Goal: Task Accomplishment & Management: Use online tool/utility

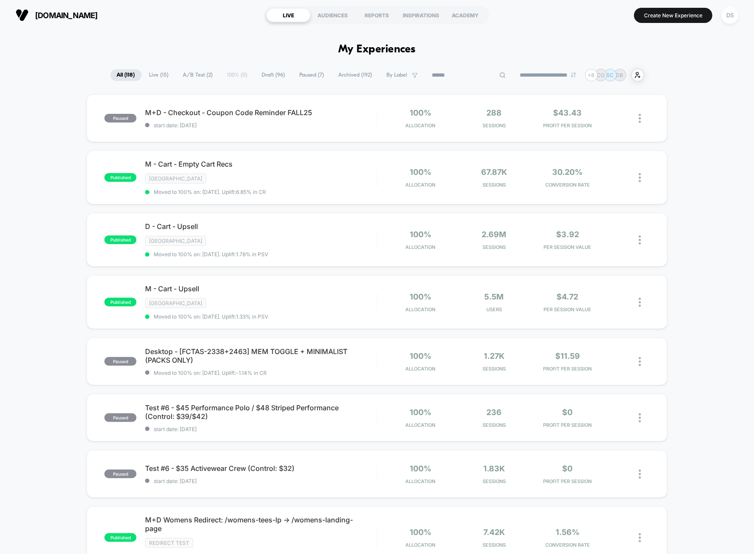
click at [455, 79] on input at bounding box center [469, 75] width 87 height 10
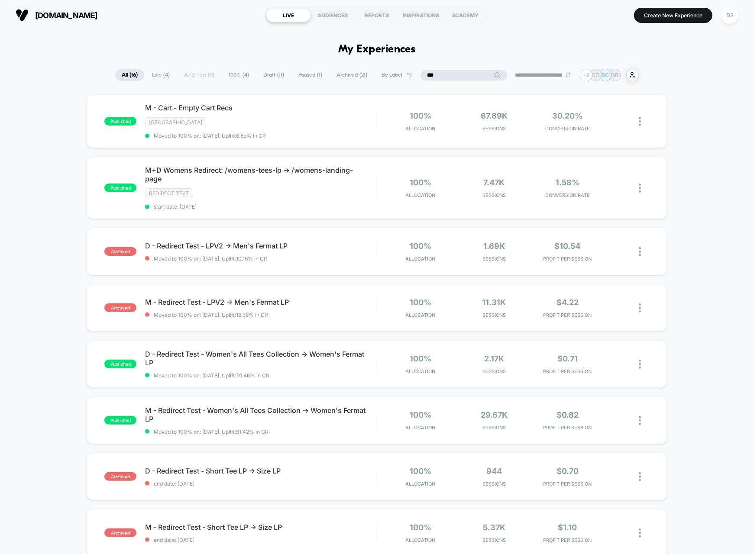
click at [461, 77] on input "***" at bounding box center [463, 75] width 87 height 10
type input "***"
click at [403, 75] on span "By Label" at bounding box center [419, 75] width 44 height 12
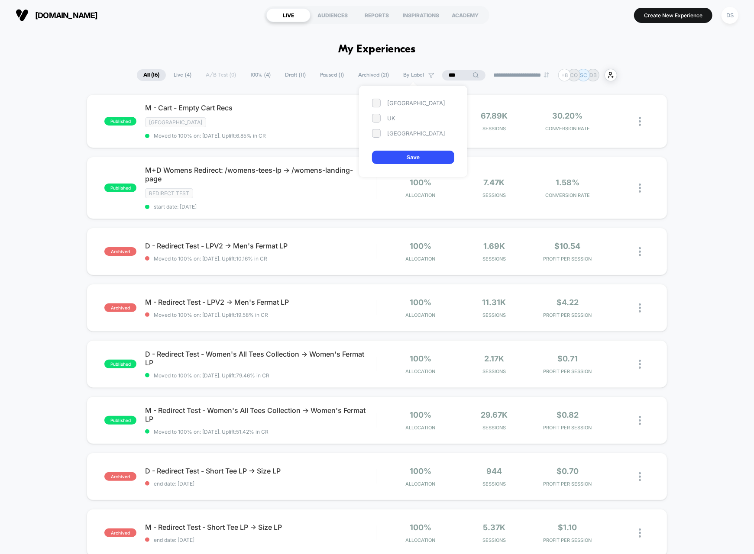
click at [378, 112] on div "[GEOGRAPHIC_DATA] [GEOGRAPHIC_DATA] [GEOGRAPHIC_DATA]" at bounding box center [413, 118] width 82 height 39
click at [377, 101] on span at bounding box center [376, 103] width 9 height 9
click at [376, 117] on span at bounding box center [376, 118] width 9 height 9
click at [426, 161] on button "Save" at bounding box center [413, 157] width 82 height 13
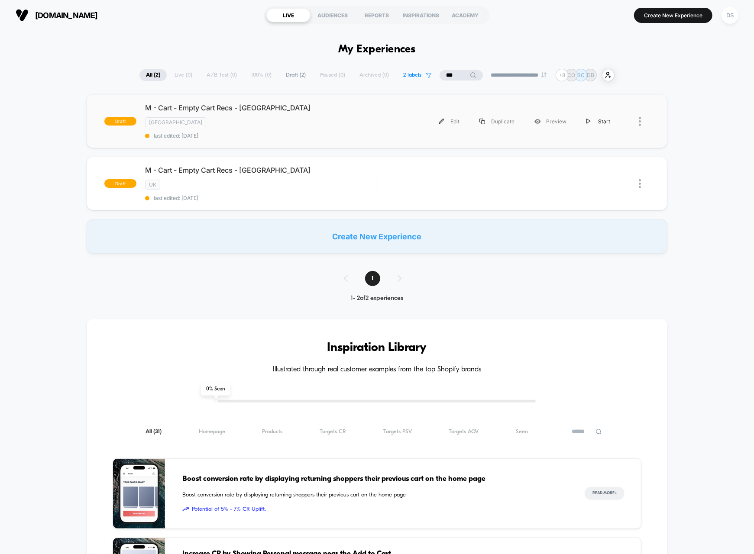
click at [591, 117] on div "Start" at bounding box center [598, 121] width 44 height 19
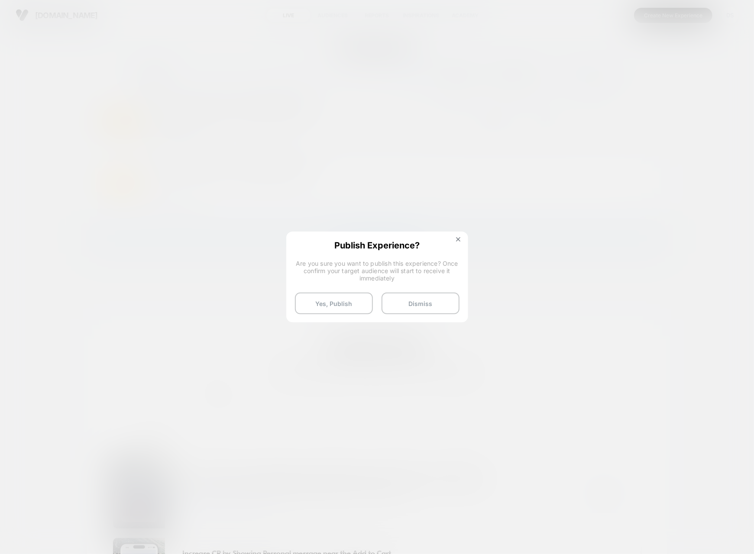
click at [459, 234] on div "Publish Experience? Are you sure you want to publish this experience? Once conf…" at bounding box center [377, 277] width 182 height 91
click at [457, 239] on img at bounding box center [458, 239] width 4 height 4
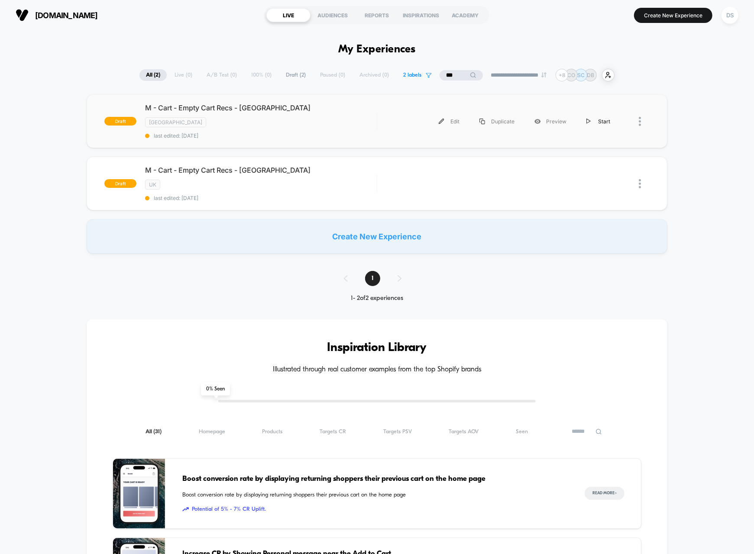
click at [602, 123] on div "Start" at bounding box center [598, 121] width 44 height 19
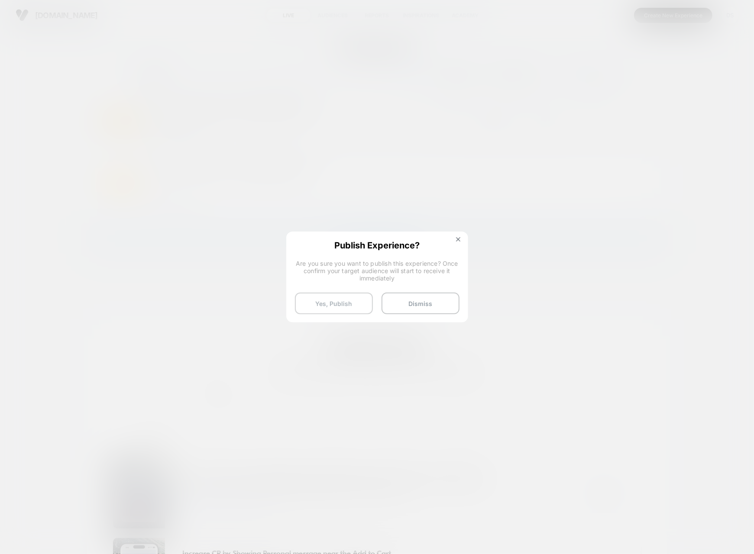
click at [342, 302] on button "Yes, Publish" at bounding box center [334, 304] width 78 height 22
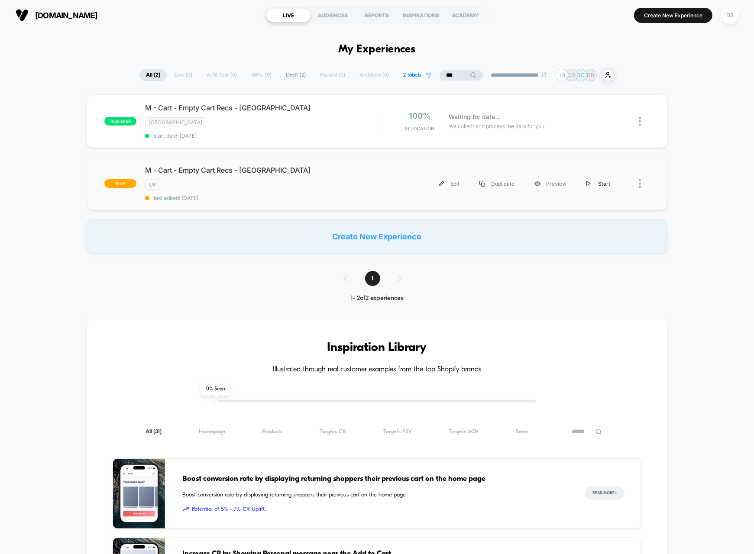
click at [602, 181] on div "Start" at bounding box center [598, 183] width 44 height 19
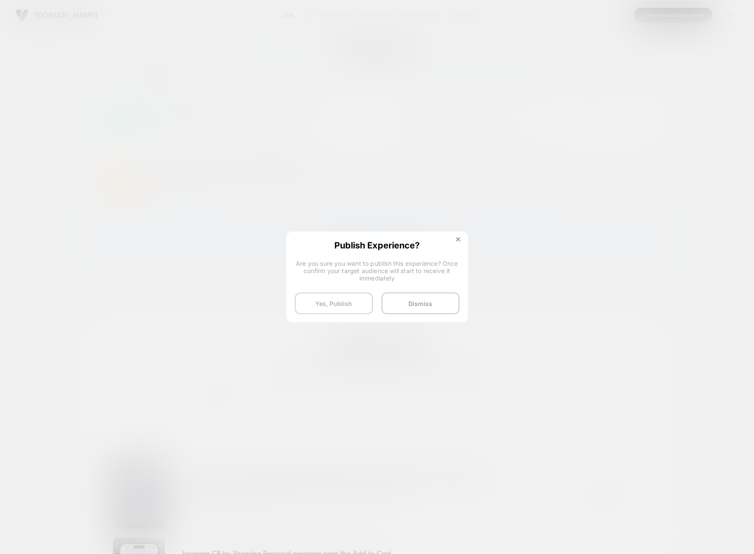
click at [354, 305] on button "Yes, Publish" at bounding box center [334, 304] width 78 height 22
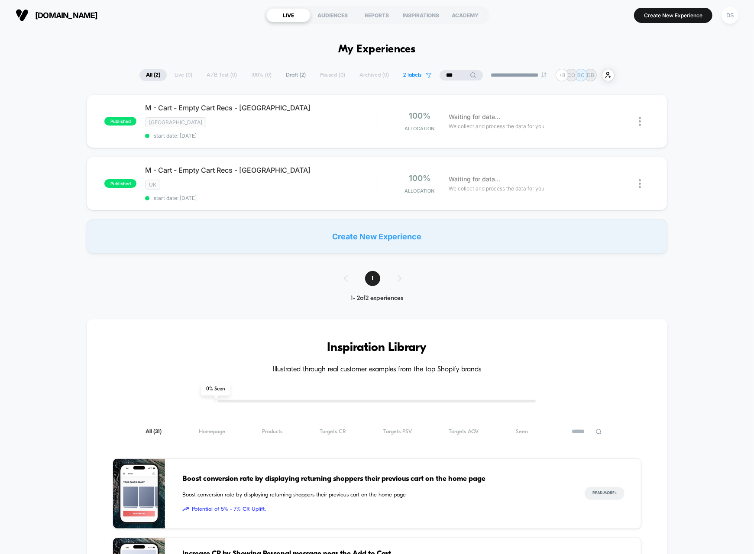
click at [448, 73] on input "***" at bounding box center [460, 75] width 43 height 10
click at [448, 73] on input "***" at bounding box center [461, 75] width 87 height 10
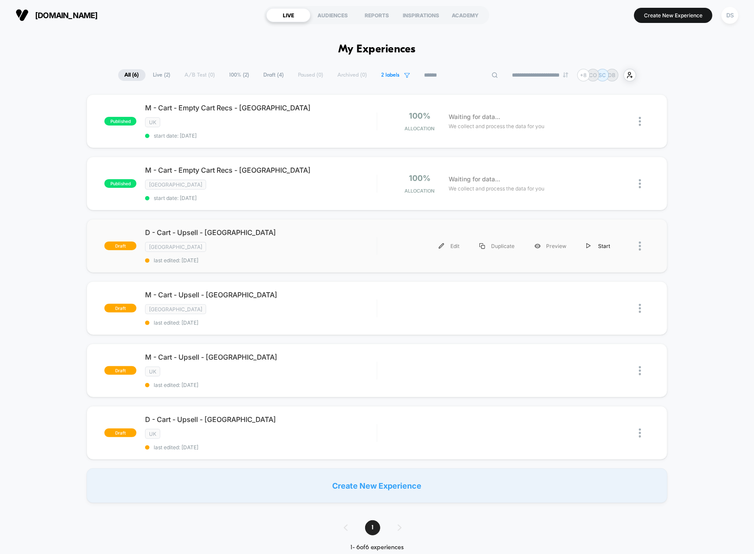
click at [594, 242] on div "Start" at bounding box center [598, 245] width 44 height 19
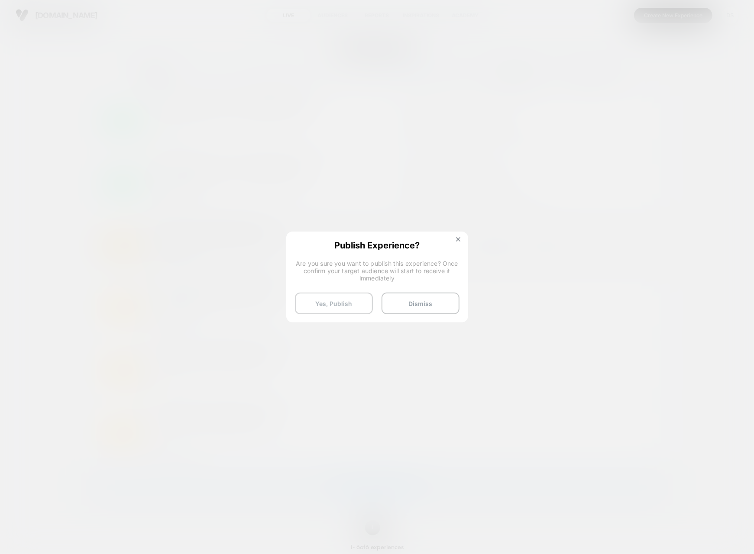
click at [345, 301] on button "Yes, Publish" at bounding box center [334, 304] width 78 height 22
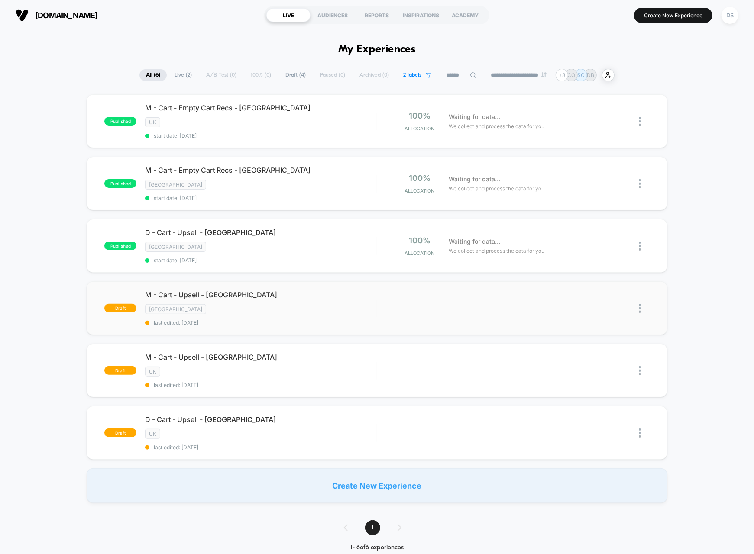
click at [640, 304] on img at bounding box center [640, 308] width 2 height 9
click at [603, 299] on div "Start" at bounding box center [595, 303] width 78 height 19
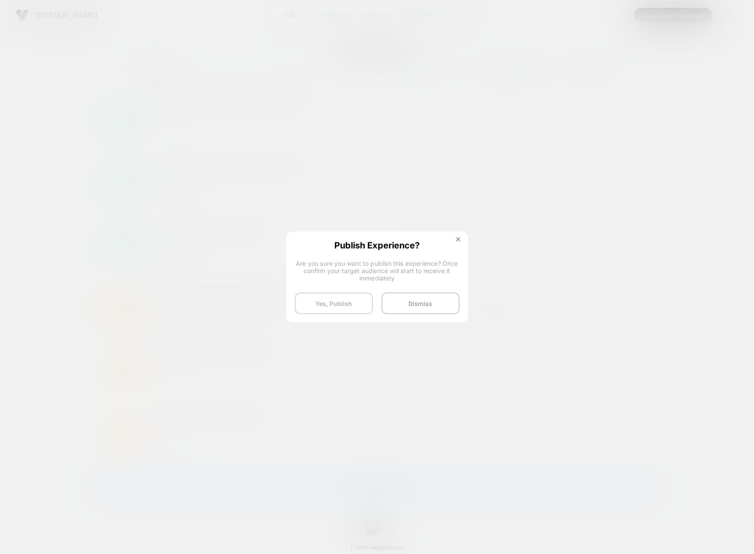
click at [348, 310] on button "Yes, Publish" at bounding box center [334, 304] width 78 height 22
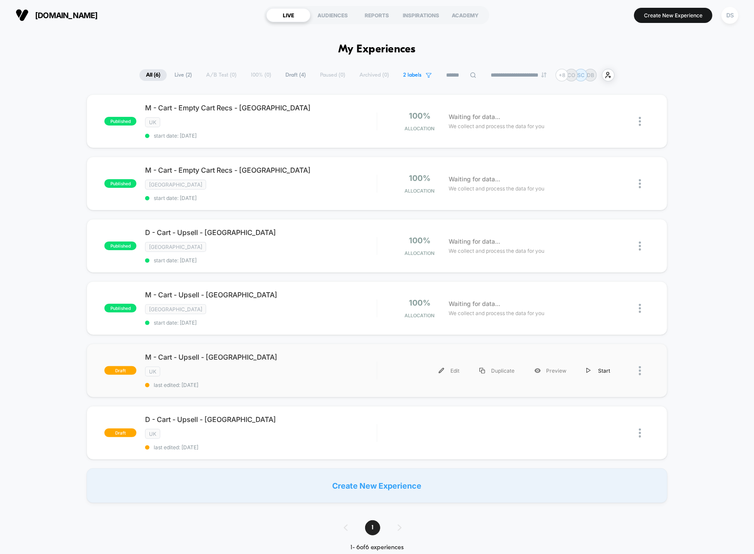
click at [601, 363] on div "Start" at bounding box center [598, 370] width 44 height 19
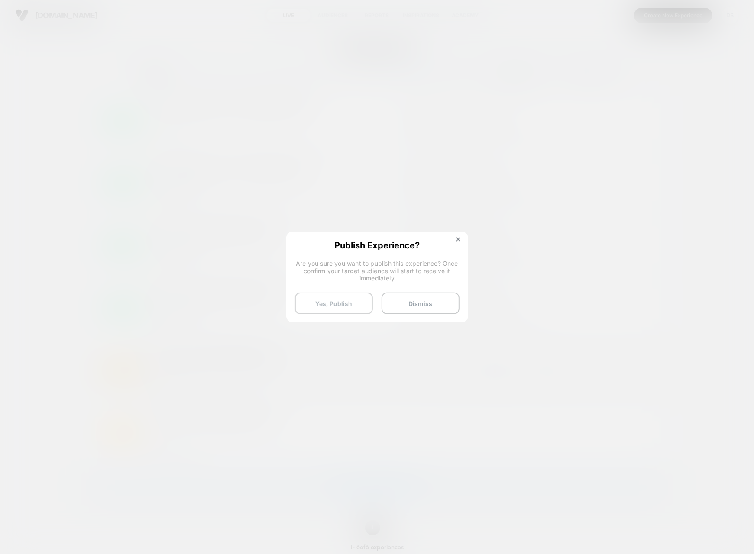
click at [349, 303] on button "Yes, Publish" at bounding box center [334, 304] width 78 height 22
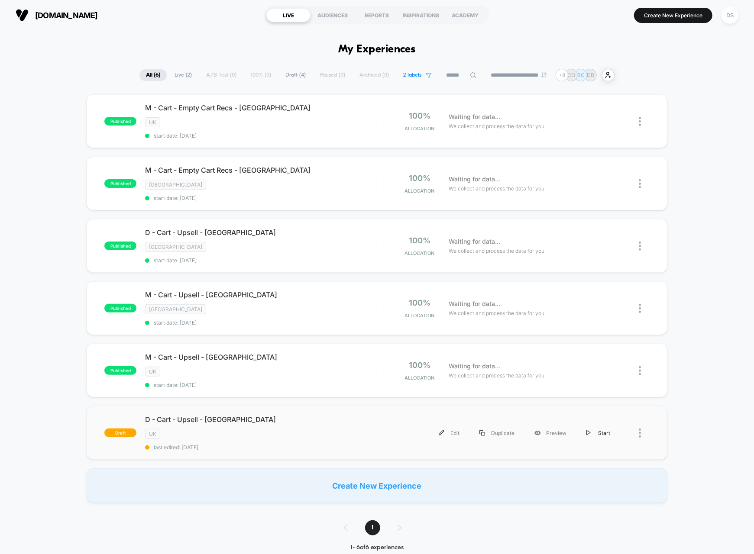
click at [594, 423] on div "Start" at bounding box center [598, 432] width 44 height 19
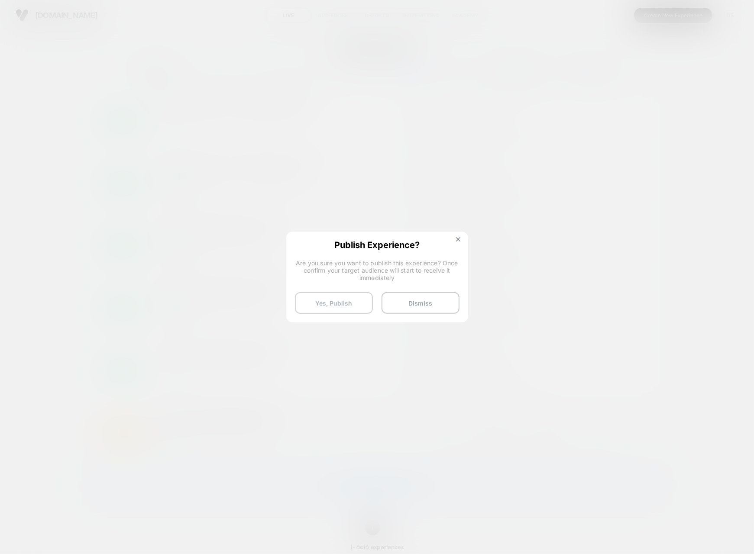
click at [350, 298] on button "Yes, Publish" at bounding box center [334, 303] width 78 height 22
